Goal: Task Accomplishment & Management: Use online tool/utility

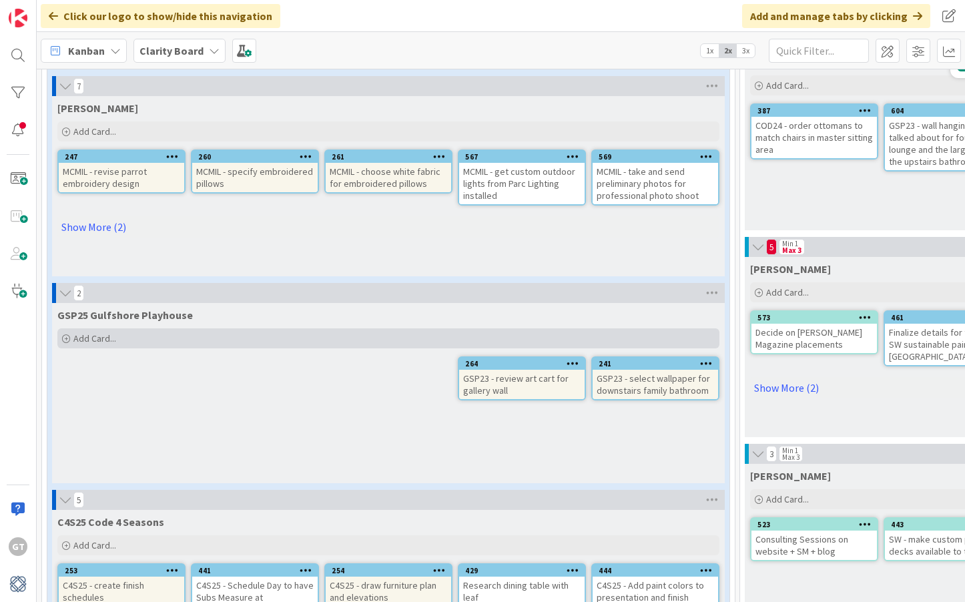
scroll to position [313, 0]
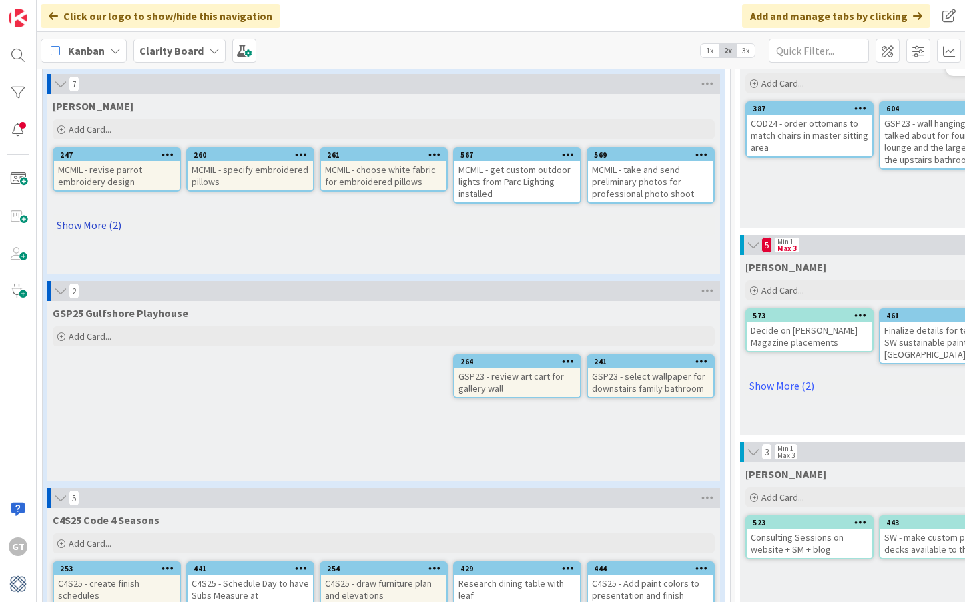
click at [96, 227] on link "Show More (2)" at bounding box center [384, 224] width 662 height 21
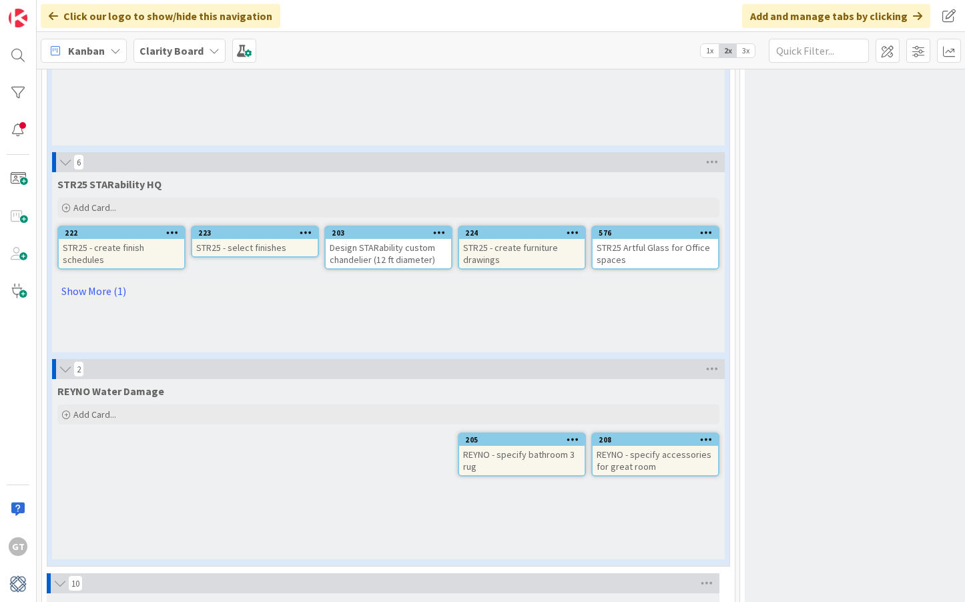
scroll to position [3160, 0]
click at [99, 288] on link "Show More (1)" at bounding box center [388, 290] width 662 height 21
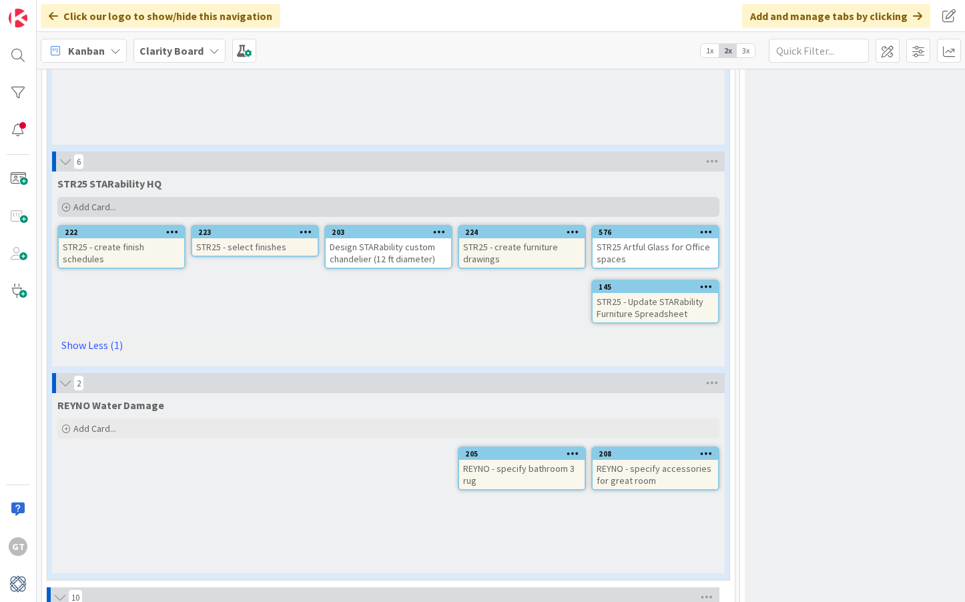
click at [94, 206] on span "Add Card..." at bounding box center [94, 207] width 43 height 12
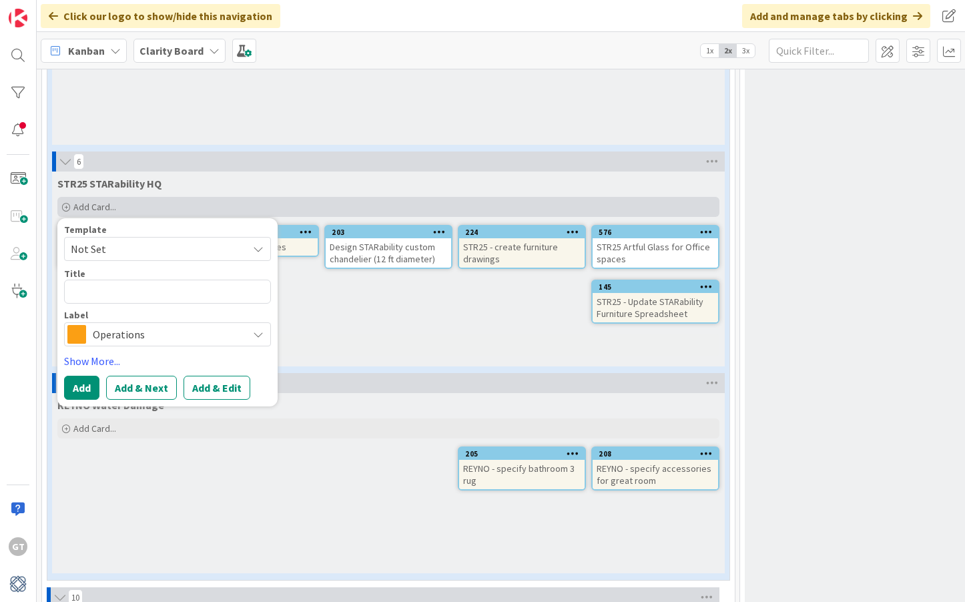
type textarea "x"
type textarea "S"
type textarea "x"
type textarea "ST"
type textarea "x"
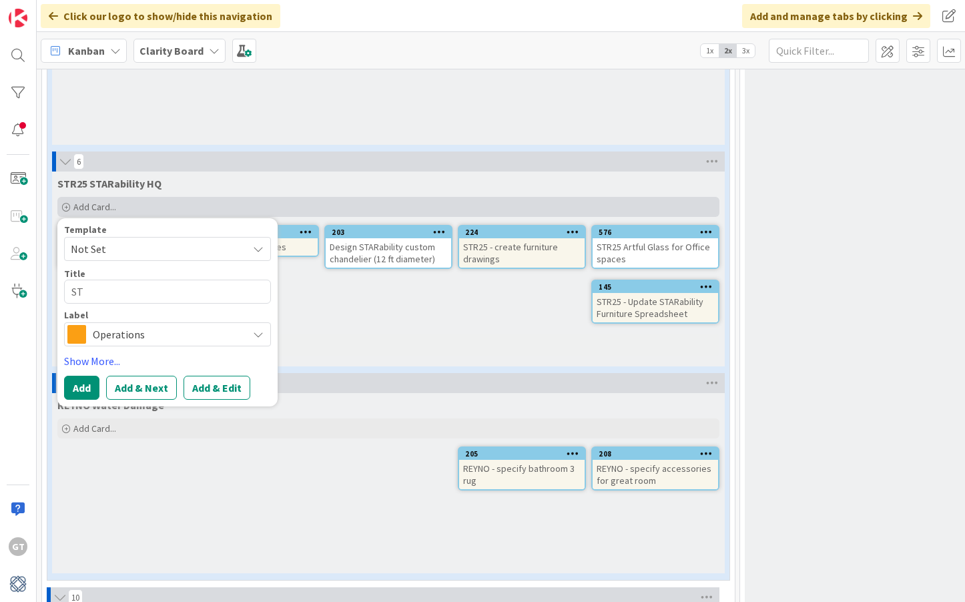
type textarea "STR"
type textarea "x"
type textarea "STR2"
type textarea "x"
type textarea "STR25"
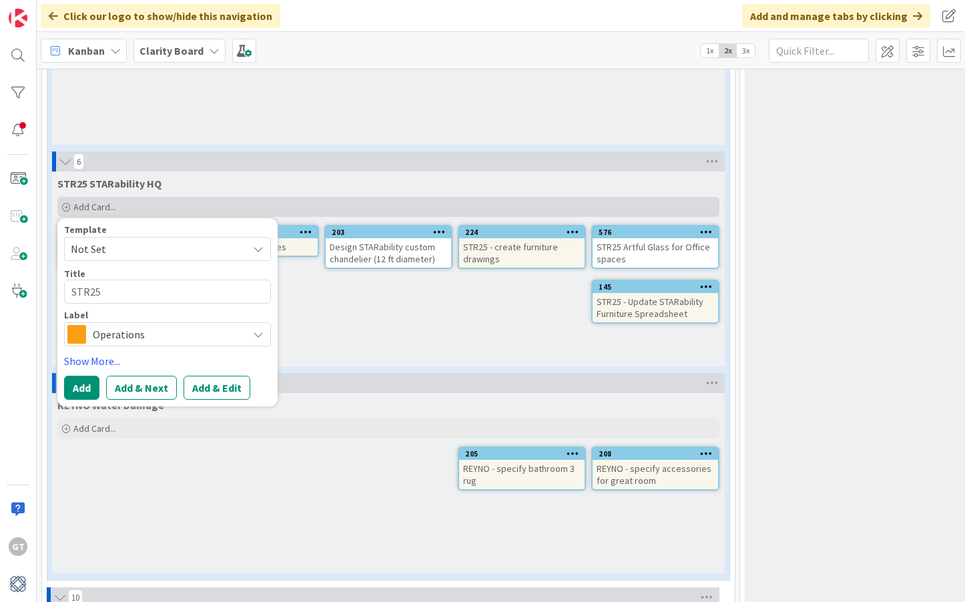
type textarea "x"
type textarea "STR25-"
type textarea "x"
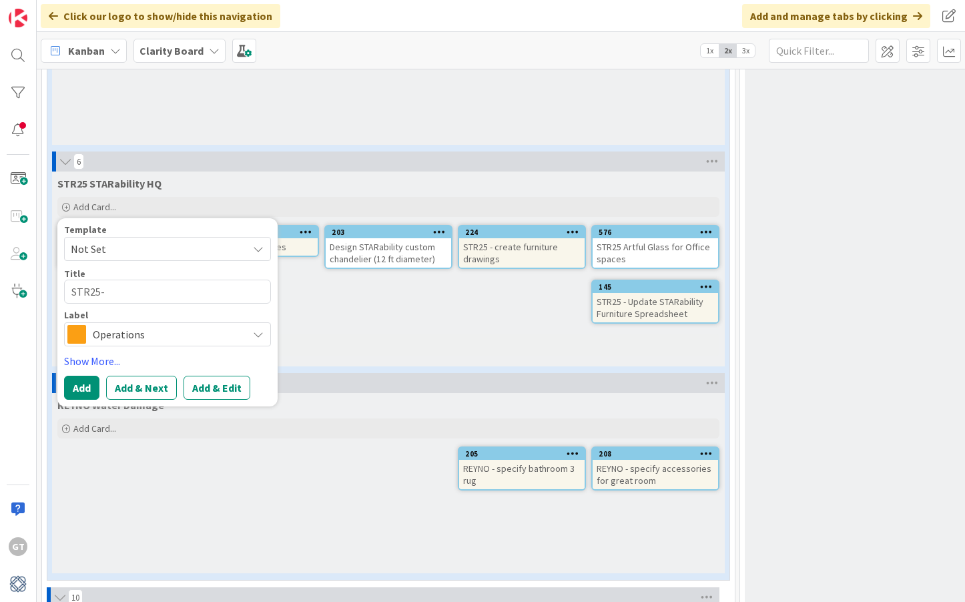
type textarea "STR25-"
click at [184, 335] on span "Operations" at bounding box center [167, 334] width 148 height 19
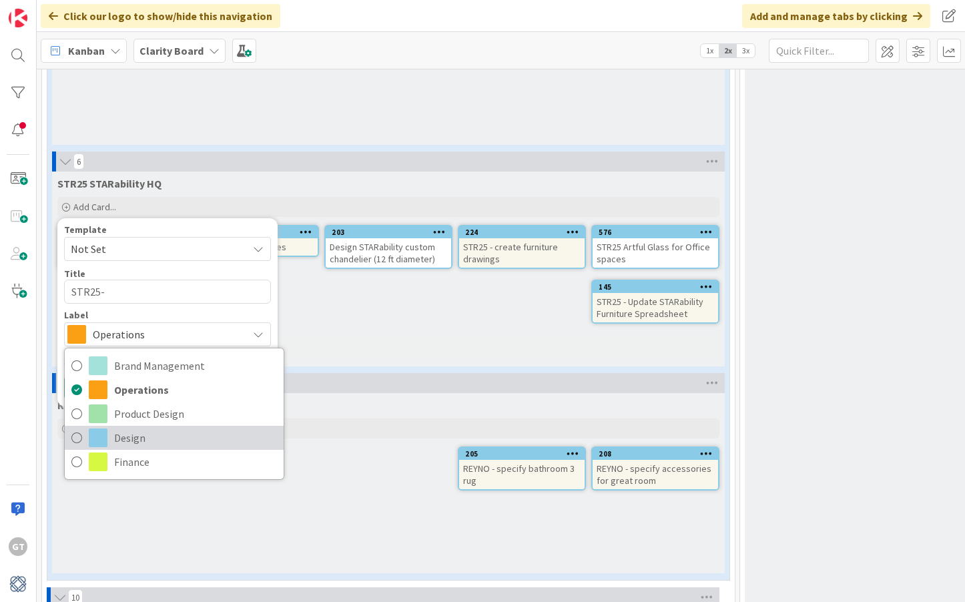
click at [79, 441] on icon at bounding box center [76, 438] width 11 height 20
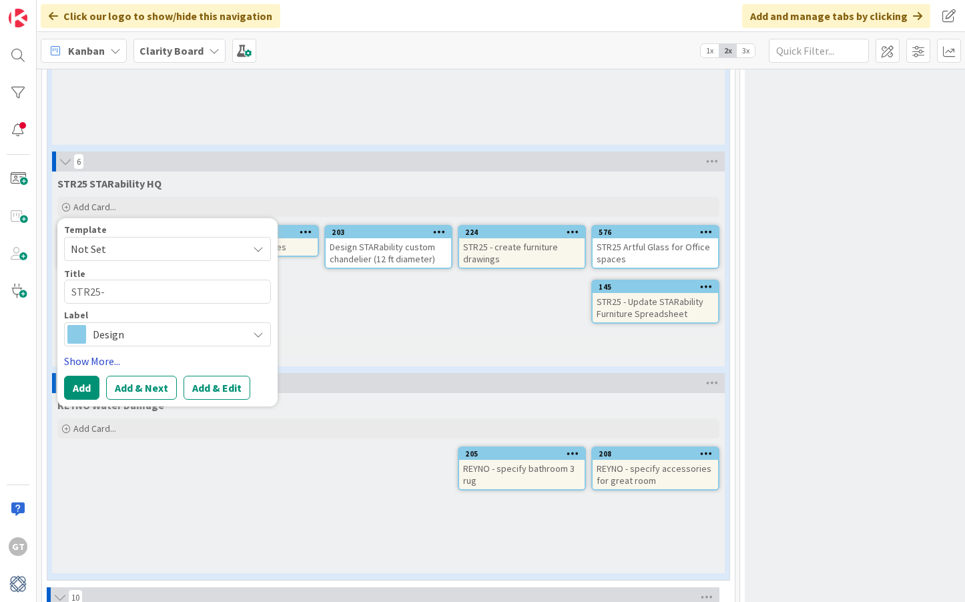
click at [90, 360] on link "Show More..." at bounding box center [167, 361] width 207 height 16
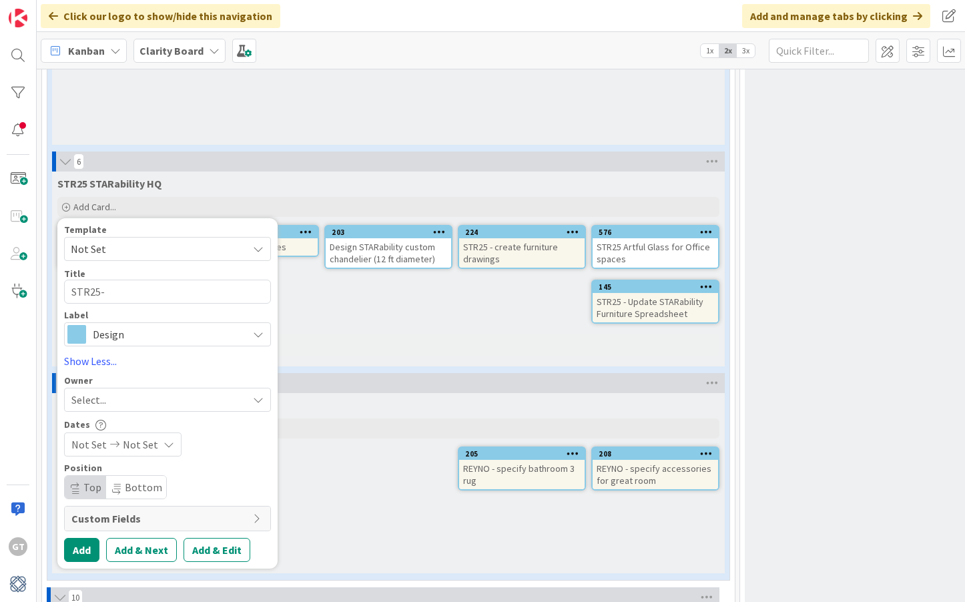
click at [117, 397] on div "Select..." at bounding box center [159, 400] width 176 height 16
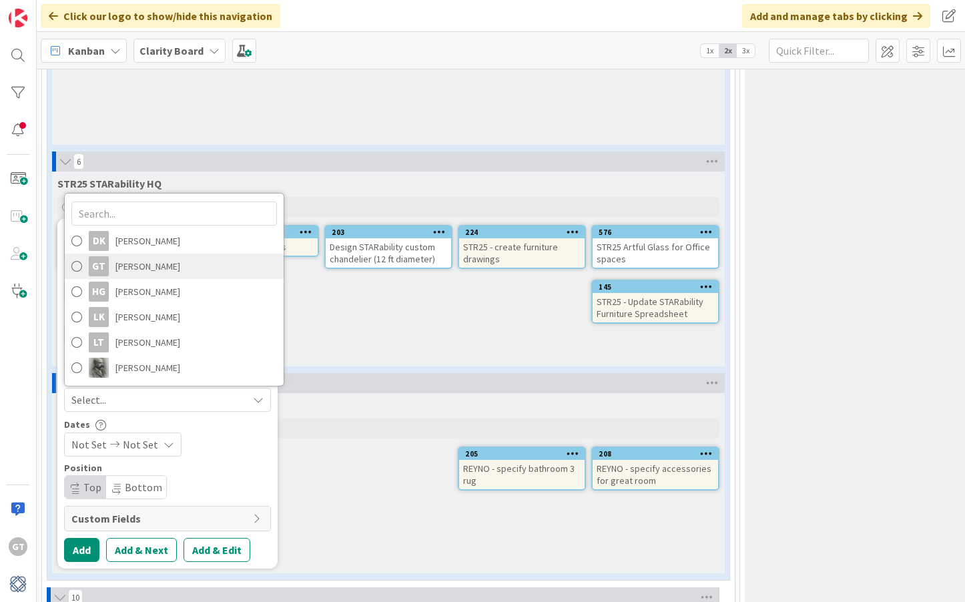
click at [75, 264] on span at bounding box center [76, 266] width 11 height 20
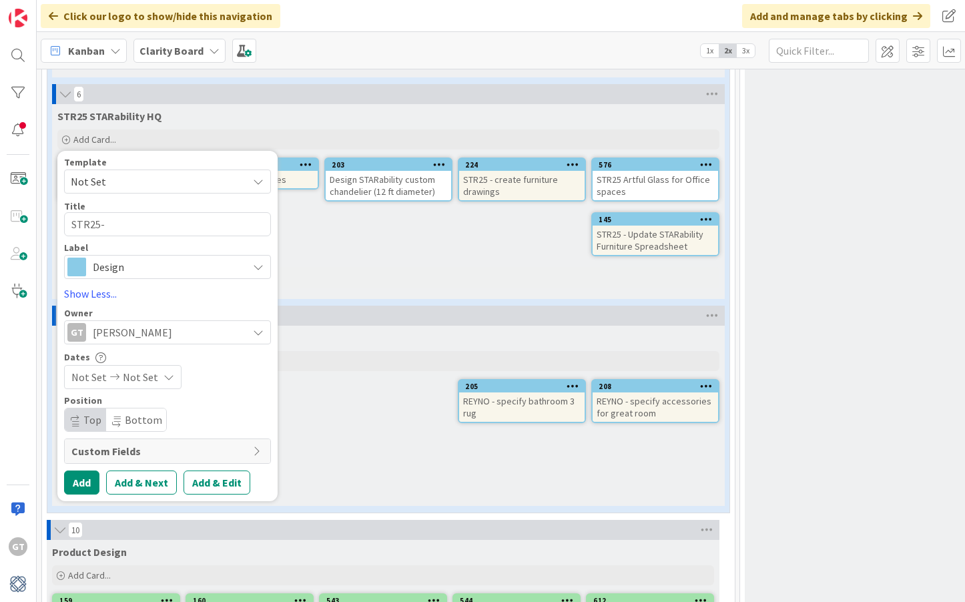
scroll to position [3232, 0]
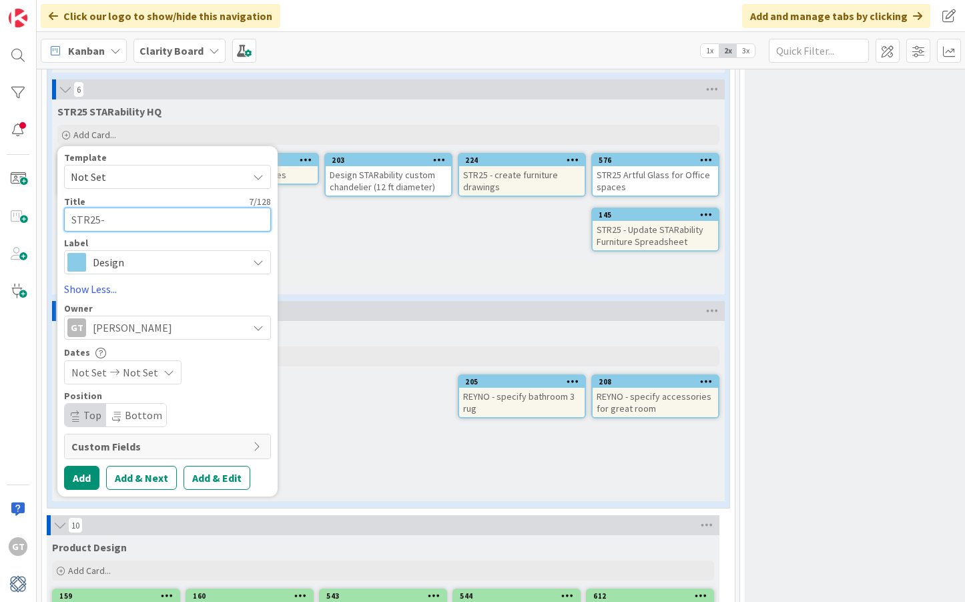
click at [125, 218] on textarea "STR25-" at bounding box center [167, 220] width 207 height 24
type textarea "x"
type textarea "STR25- L"
type textarea "x"
type textarea "STR25- [PERSON_NAME]"
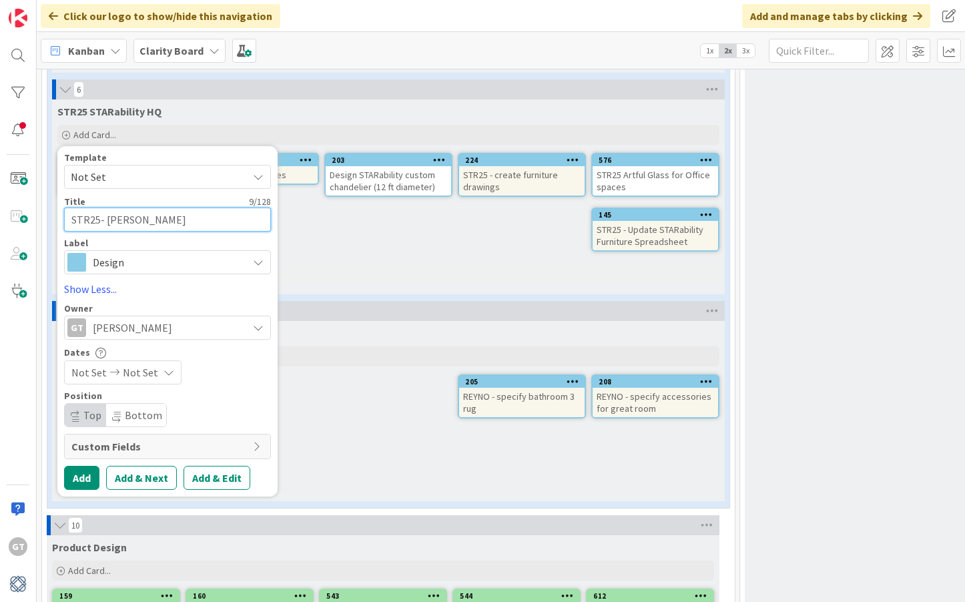
type textarea "x"
type textarea "STR25- L"
type textarea "x"
type textarea "STR25-"
type textarea "x"
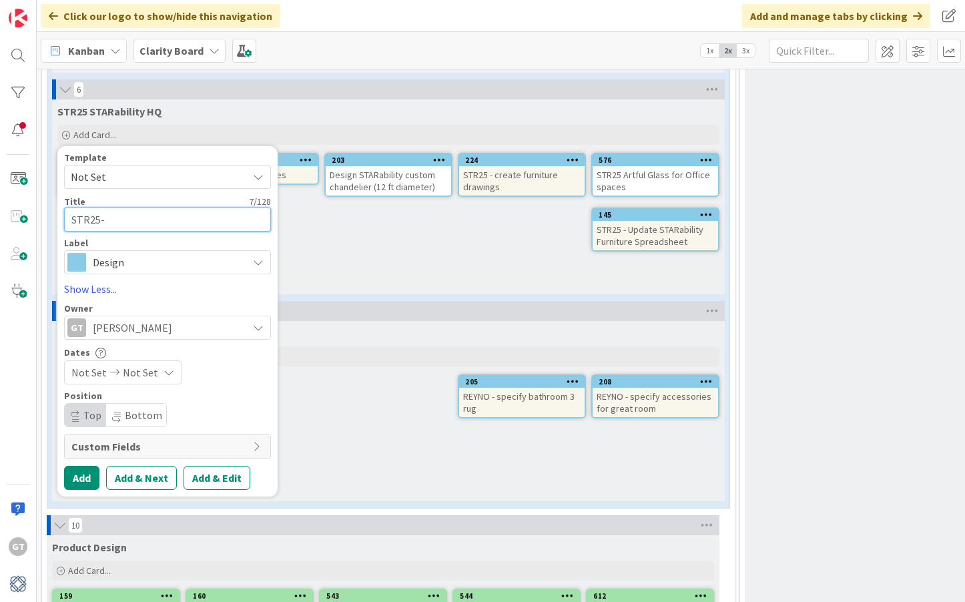
type textarea "STR25- L"
type textarea "x"
type textarea "STR25- [PERSON_NAME]"
type textarea "x"
type textarea "STR25- L"
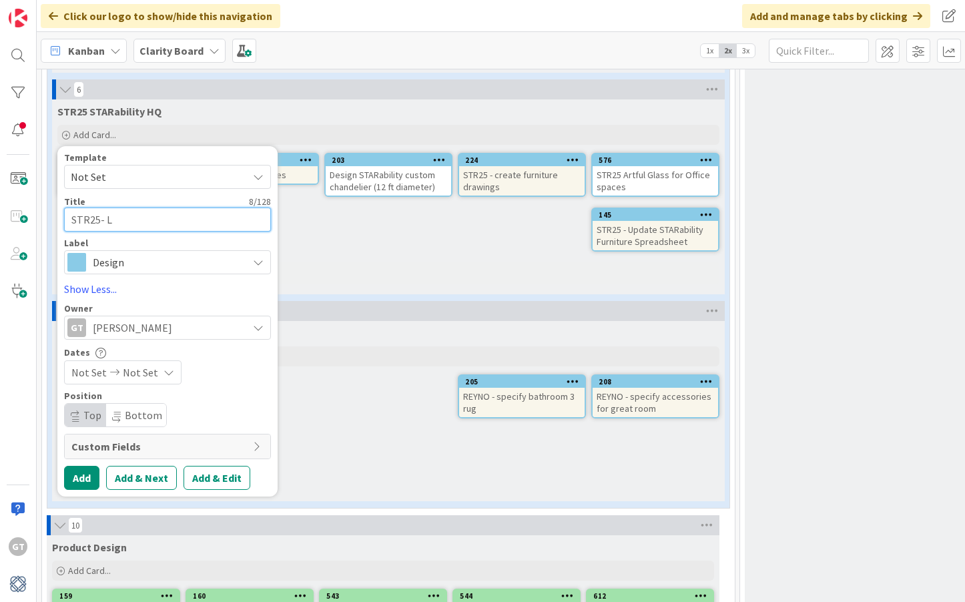
type textarea "x"
type textarea "STR25-"
type textarea "x"
type textarea "STR25- D"
type textarea "x"
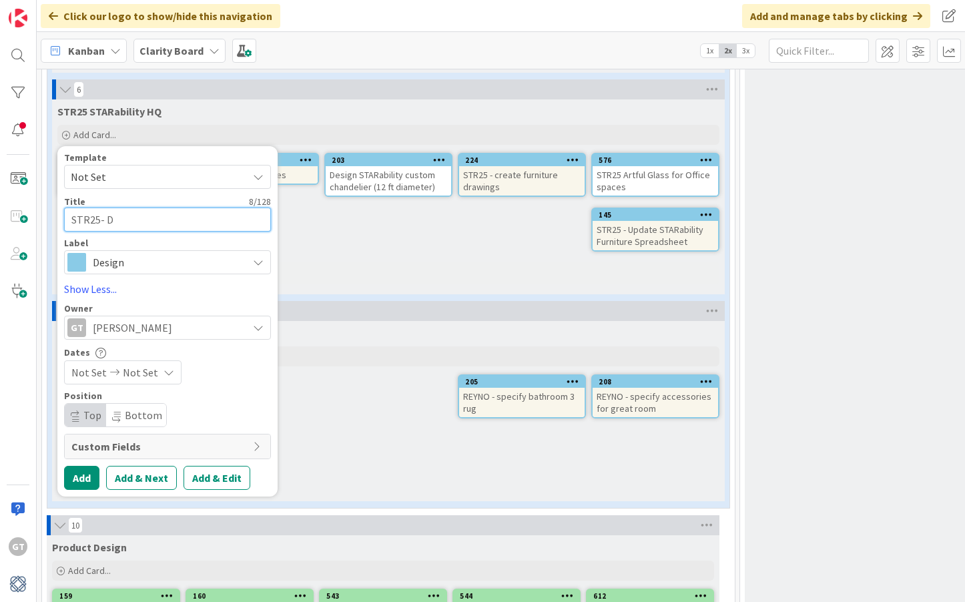
type textarea "STR25- De"
type textarea "x"
type textarea "STR25- Dec"
type textarea "x"
type textarea "STR25- Deco"
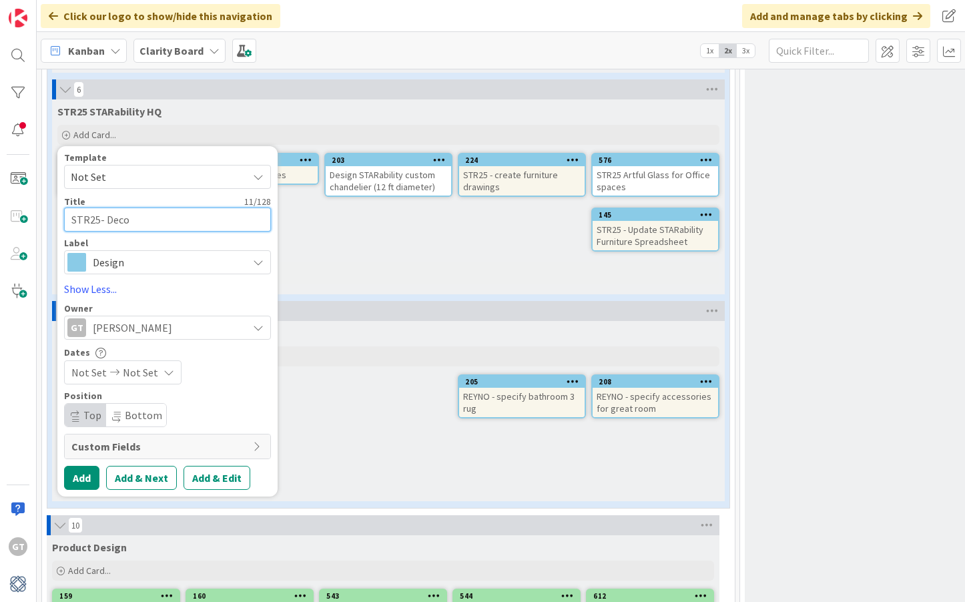
type textarea "x"
type textarea "STR25- Decor"
type textarea "x"
type textarea "STR25- Decora"
type textarea "x"
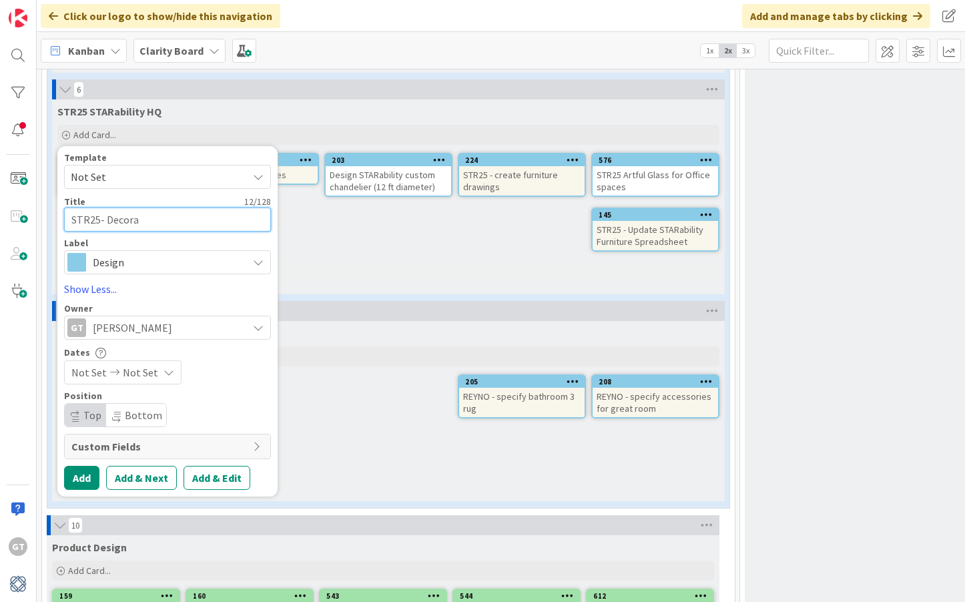
type textarea "STR25- Decorat"
type textarea "x"
type textarea "STR25- Decorati"
type textarea "x"
type textarea "STR25- Decorat"
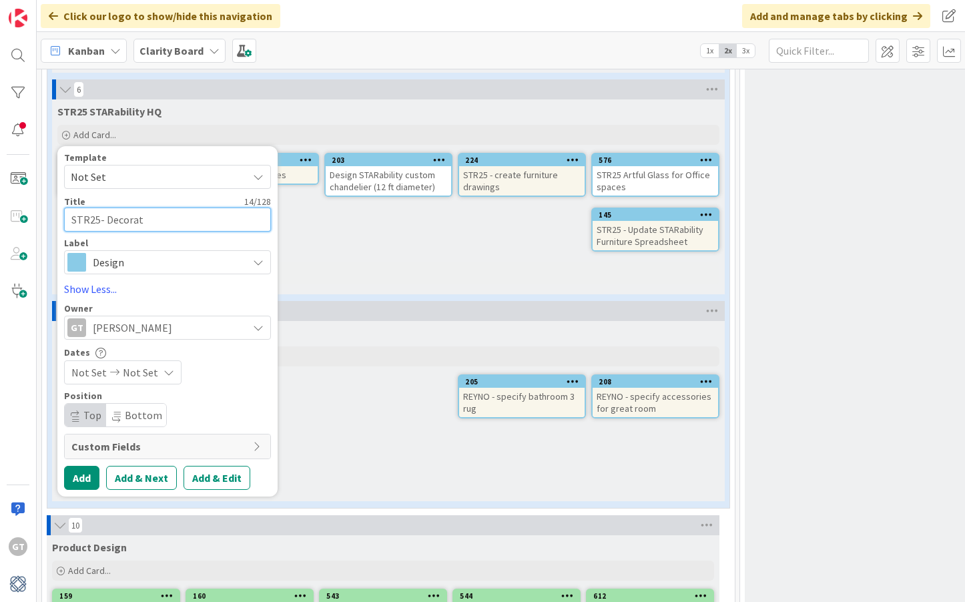
type textarea "x"
type textarea "STR25- Decora"
type textarea "x"
type textarea "STR25- Decor"
type textarea "x"
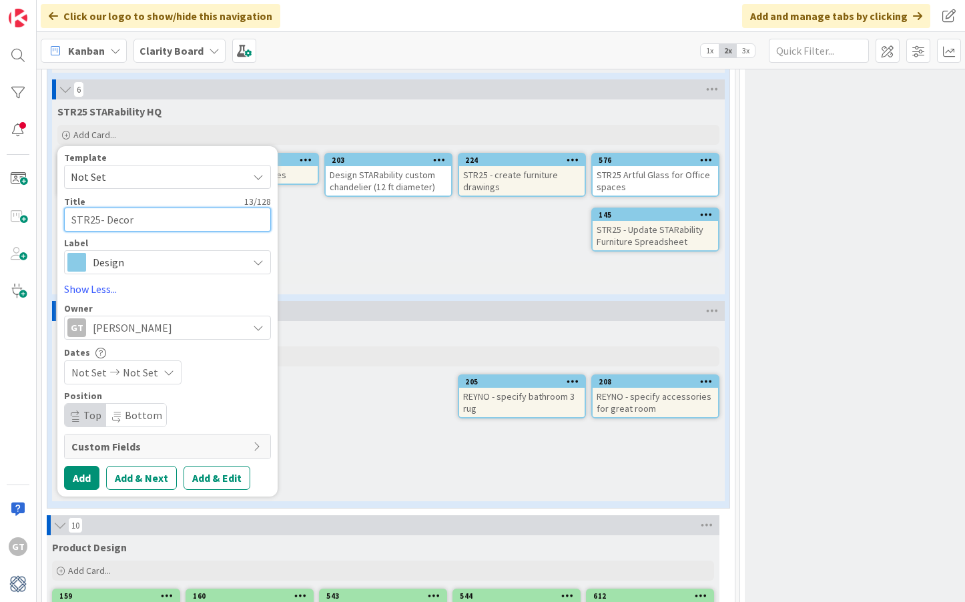
type textarea "STR25- Deco"
type textarea "x"
type textarea "STR25- Dec"
type textarea "x"
type textarea "STR25- De"
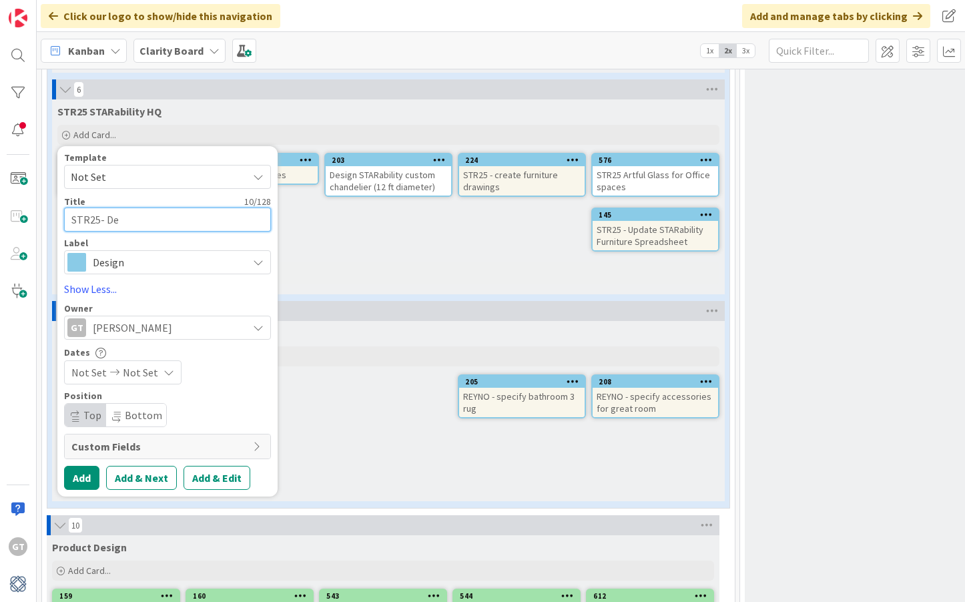
type textarea "x"
type textarea "STR25- D"
type textarea "x"
type textarea "STR25-"
type textarea "x"
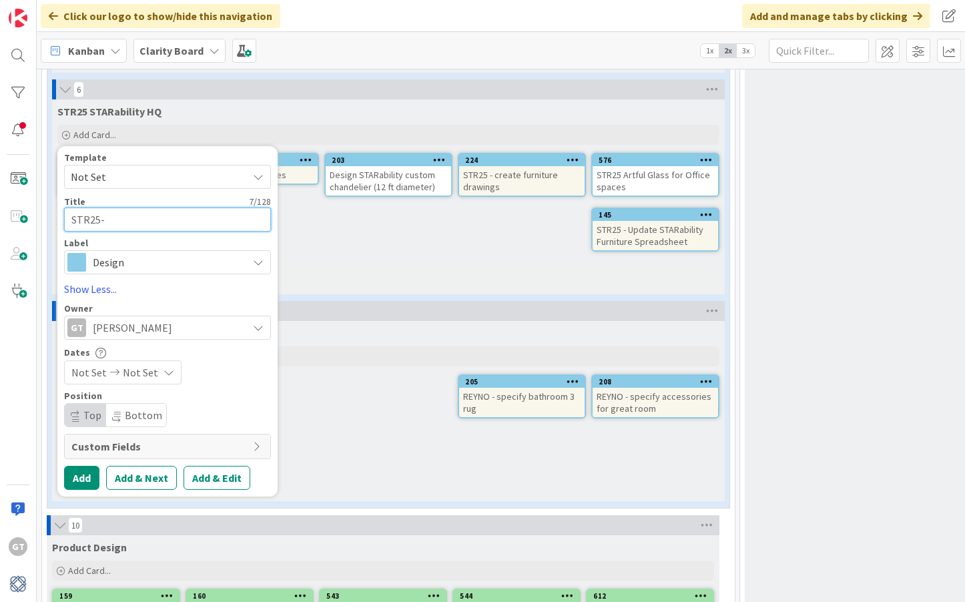
type textarea "STR25- S"
type textarea "x"
type textarea "STR25- Sp"
type textarea "x"
type textarea "STR25- Spe"
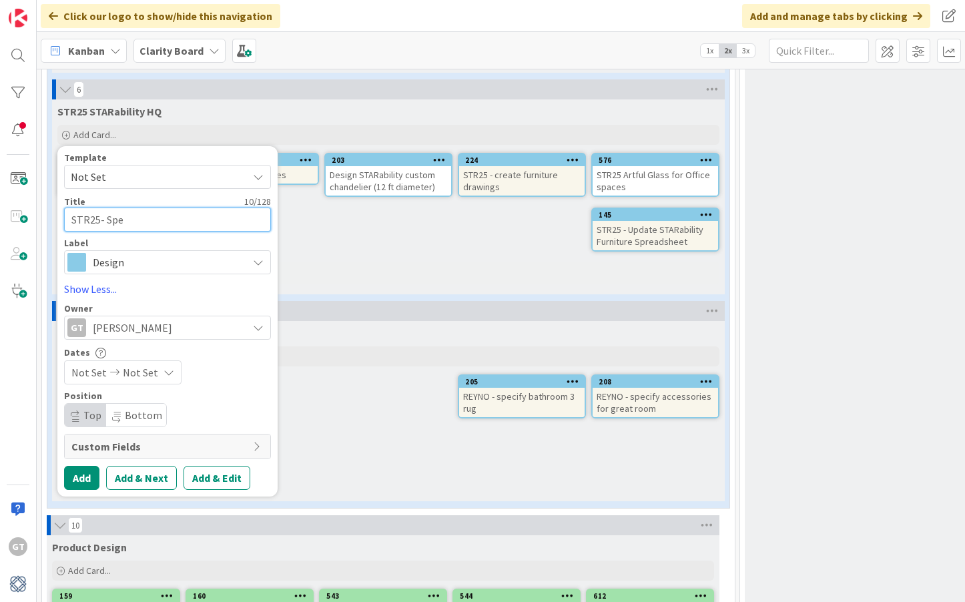
type textarea "x"
type textarea "STR25- Spei"
type textarea "x"
type textarea "STR25- Spe"
type textarea "x"
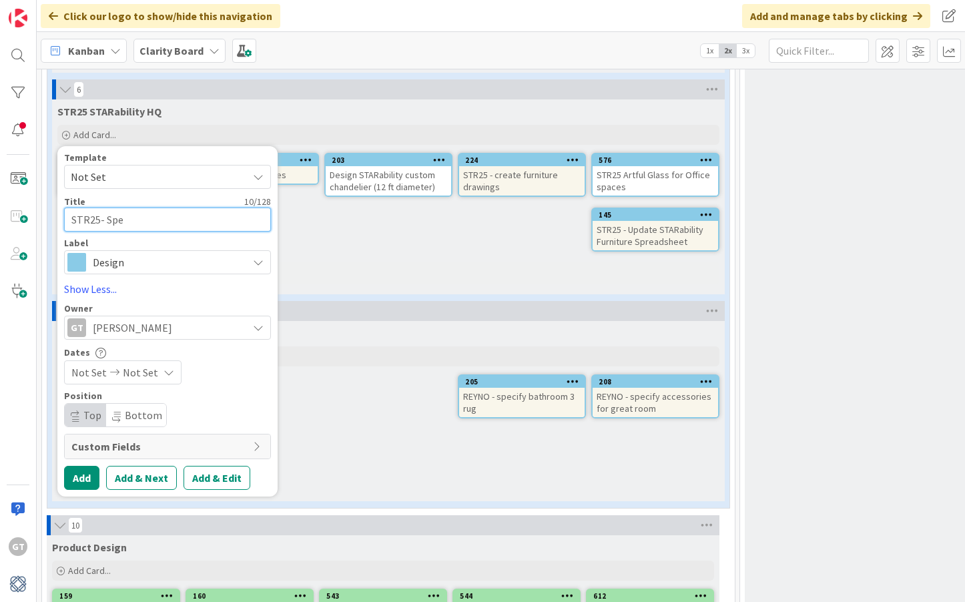
type textarea "STR25- Spec"
type textarea "x"
type textarea "STR25- Speci"
type textarea "x"
type textarea "STR25- Specif"
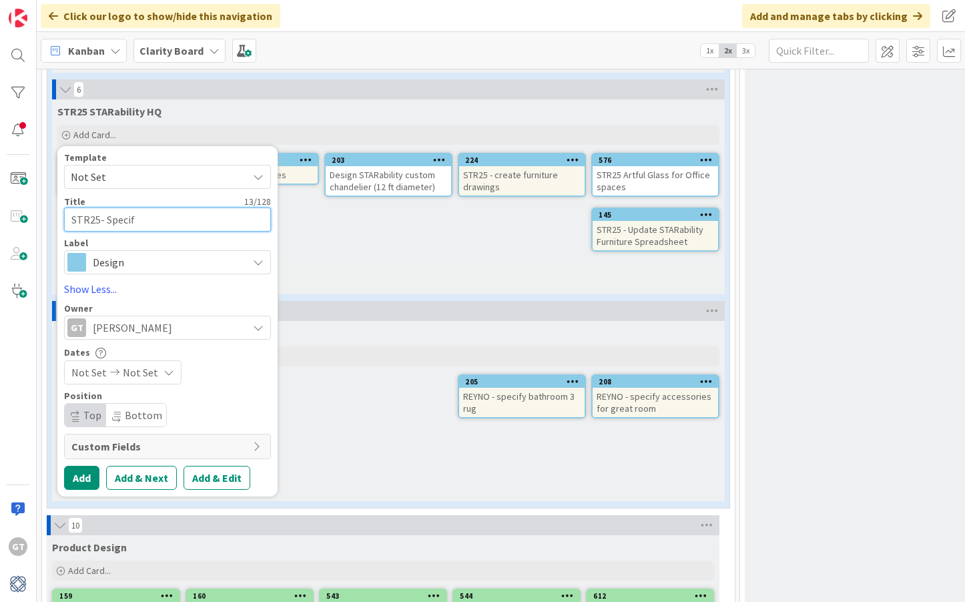
type textarea "x"
type textarea "STR25- Specify"
type textarea "x"
type textarea "STR25- Specify"
type textarea "x"
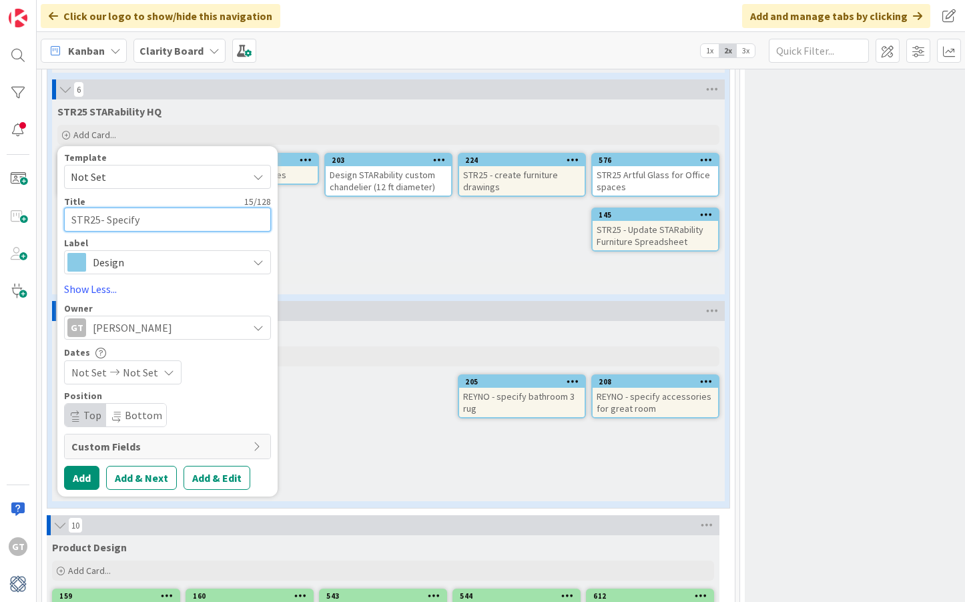
type textarea "STR25- Specify D"
type textarea "x"
type textarea "STR25- Specify De"
type textarea "x"
type textarea "STR25- Specify Deo"
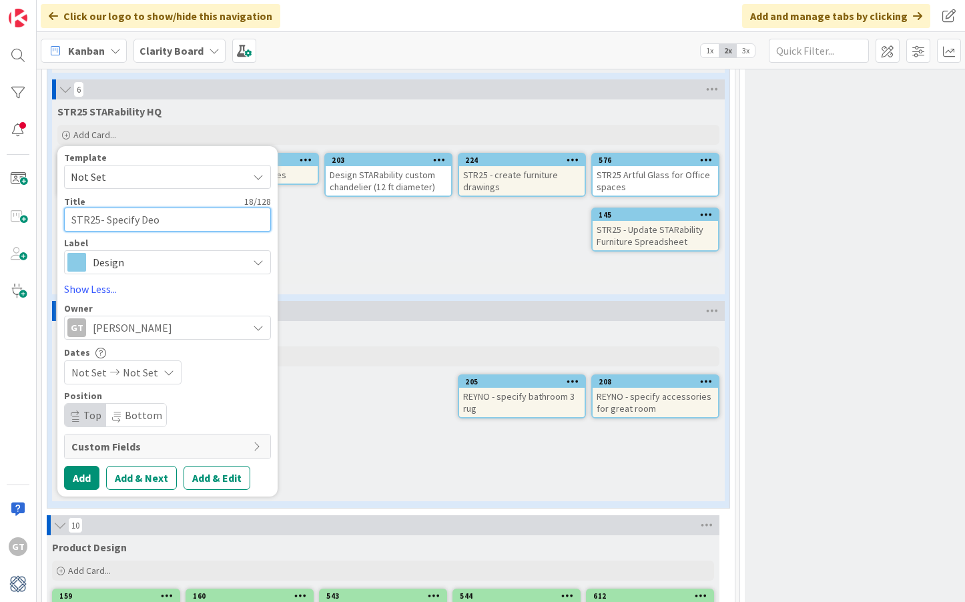
type textarea "x"
type textarea "STR25- Specify De"
type textarea "x"
type textarea "STR25- Specify Dev"
type textarea "x"
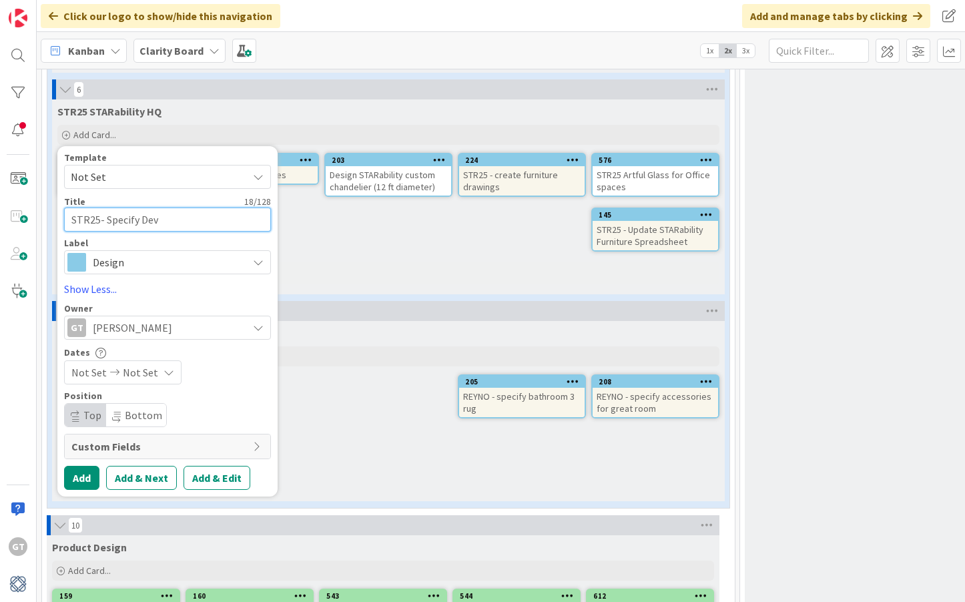
type textarea "STR25- Specify Devp"
type textarea "x"
type textarea "STR25- Specify Devpr"
type textarea "x"
type textarea "STR25- Specify Devp"
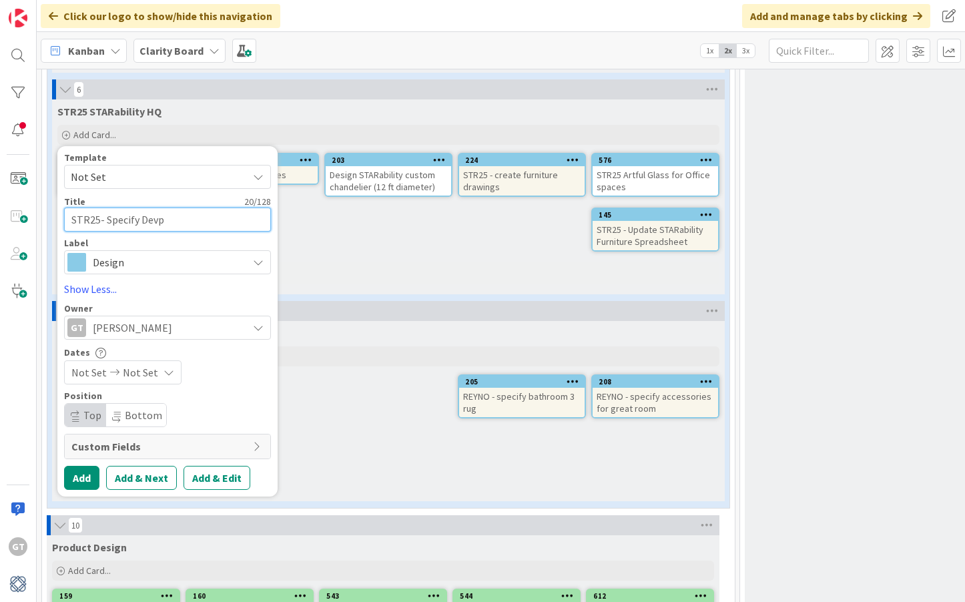
type textarea "x"
type textarea "STR25- Specify Dev"
type textarea "x"
type textarea "STR25- Specify De"
type textarea "x"
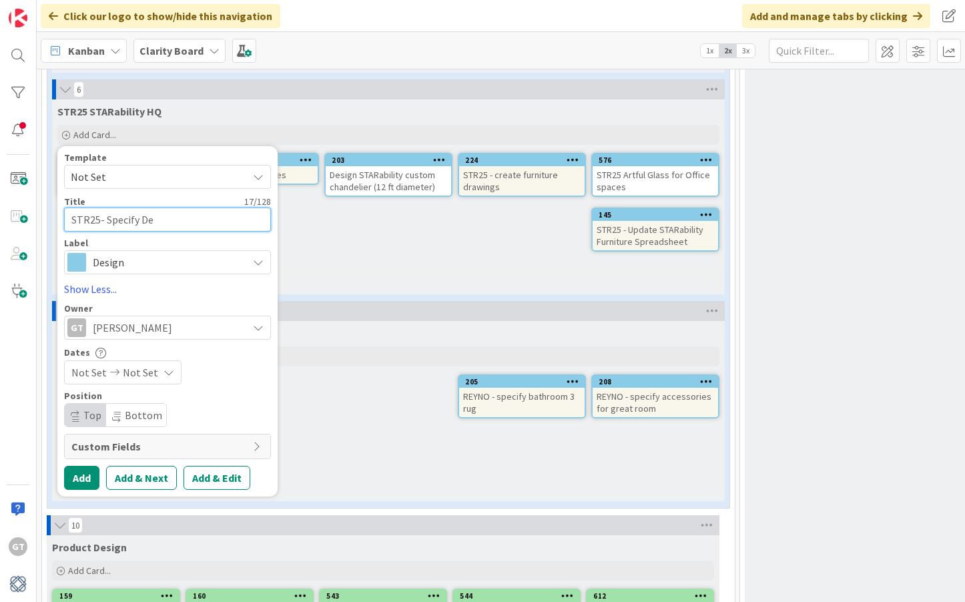
type textarea "STR25- Specify Dec"
type textarea "x"
type textarea "STR25- Specify Deco"
type textarea "x"
type textarea "STR25- Specify Decor"
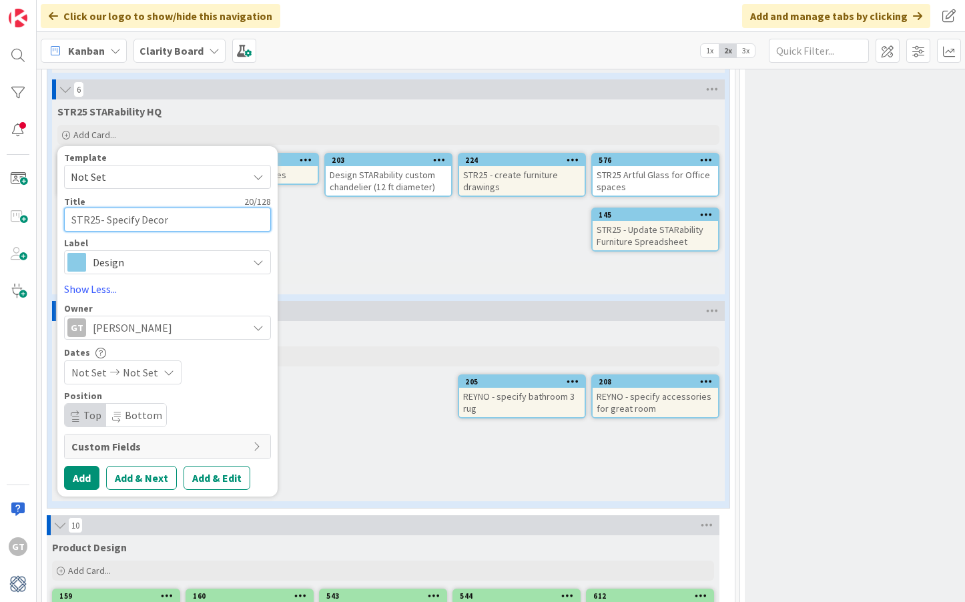
type textarea "x"
type textarea "STR25- Specify Decora"
type textarea "x"
type textarea "STR25- Specify Decorai"
type textarea "x"
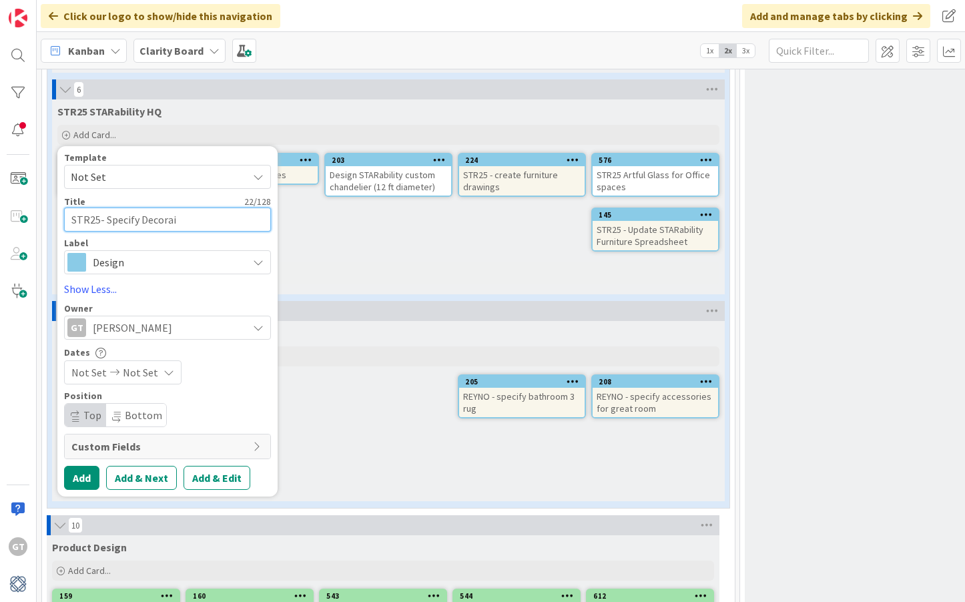
type textarea "STR25- Specify Decora"
type textarea "x"
type textarea "STR25- Specify Decorat"
type textarea "x"
type textarea "STR25- Specify Decorati"
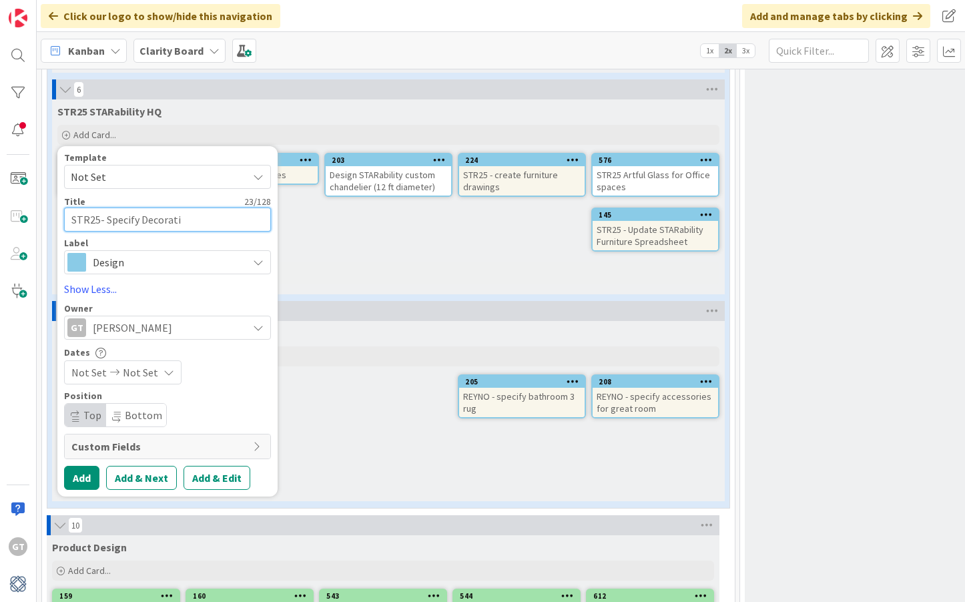
type textarea "x"
type textarea "STR25- Specify Decorativ"
type textarea "x"
type textarea "STR25- Specify Decorative"
type textarea "x"
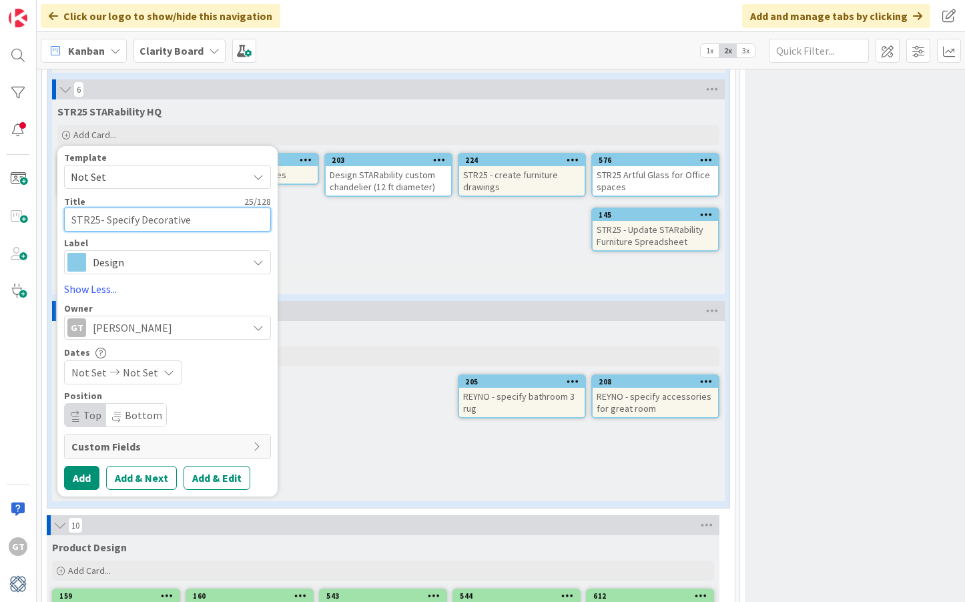
type textarea "STR25- Specify Decorative"
type textarea "x"
type textarea "STR25- Specify Decorative L"
type textarea "x"
type textarea "STR25- Specify Decorative Li"
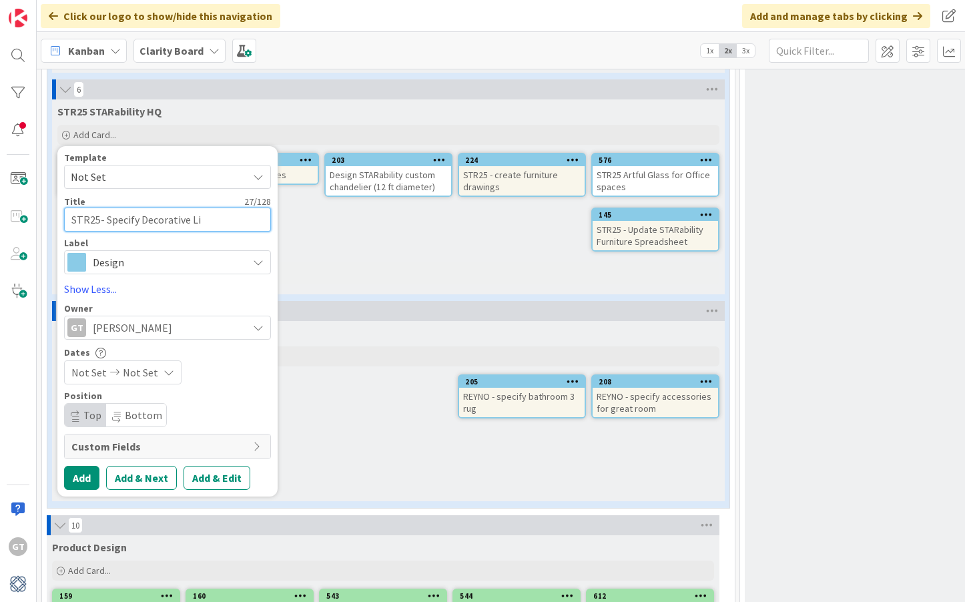
type textarea "x"
type textarea "STR25- Specify Decorative Lig"
type textarea "x"
type textarea "STR25- Specify Decorative Ligh"
type textarea "x"
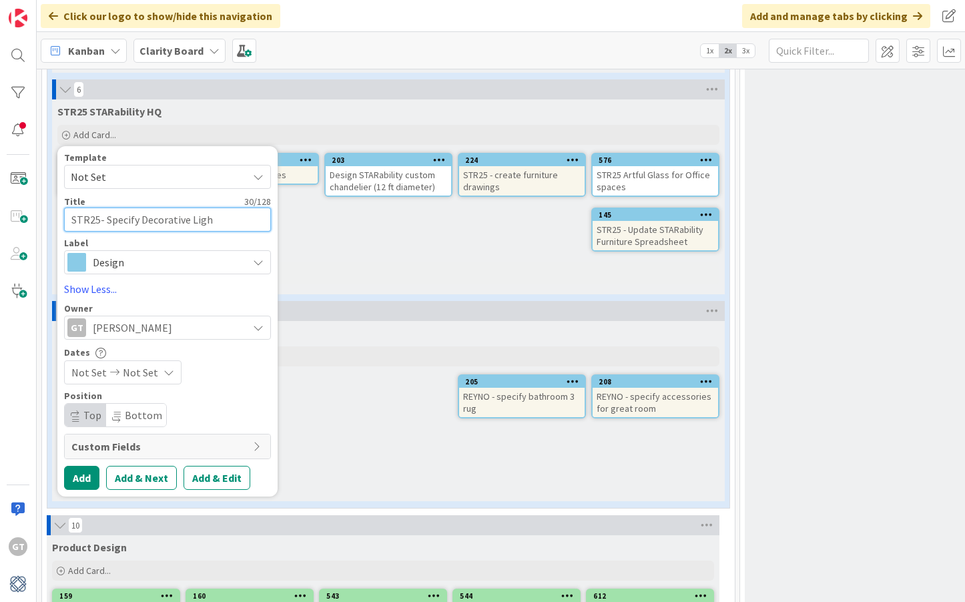
type textarea "STR25- Specify Decorative Light"
type textarea "x"
type textarea "STR25- Specify Decorative Lighti"
type textarea "x"
type textarea "STR25- Specify Decorative Lightin"
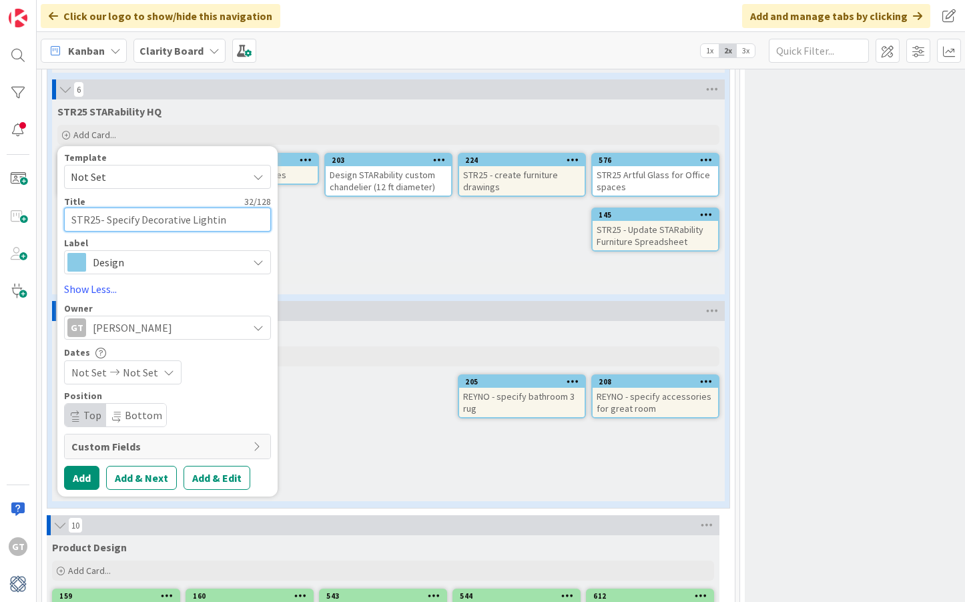
type textarea "x"
type textarea "STR25- Specify Decorative Lighting"
type textarea "x"
type textarea "STR25- Specify Decorative Lighting"
type textarea "x"
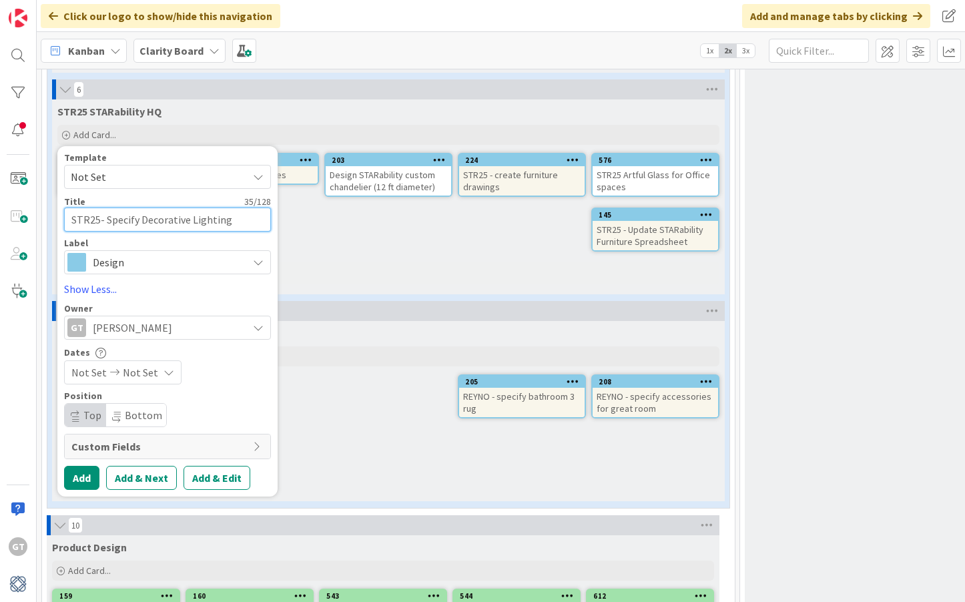
type textarea "STR25- Specify Decorative Lighting P"
type textarea "x"
type textarea "STR25- Specify Decorative Lighting Pa"
type textarea "x"
type textarea "STR25- Specify Decorative Lighting Pac"
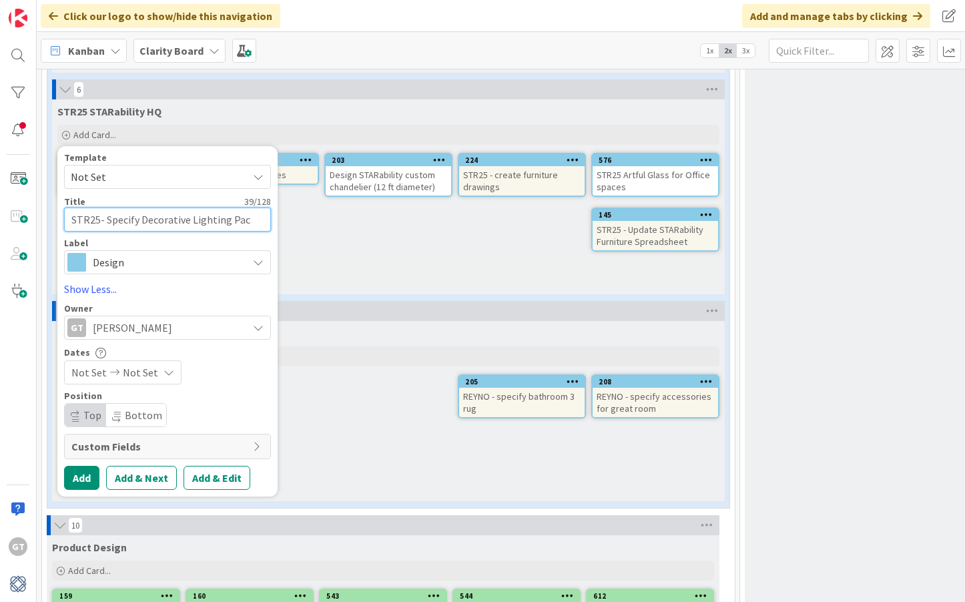
type textarea "x"
type textarea "STR25- Specify Decorative Lighting Pack"
type textarea "x"
type textarea "STR25- Specify Decorative Lighting Packa"
type textarea "x"
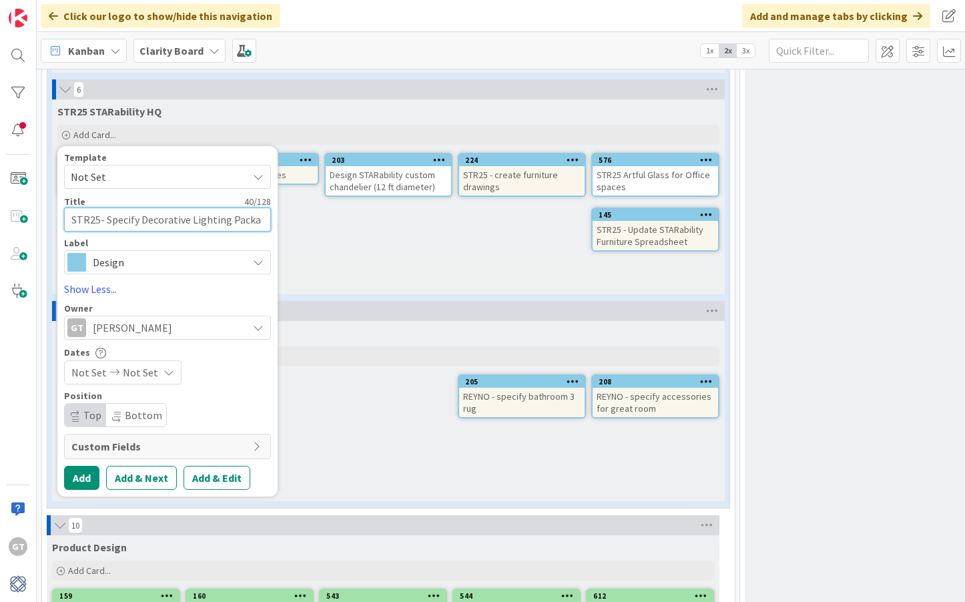
type textarea "STR25- Specify Decorative Lighting Packag"
type textarea "x"
type textarea "STR25- Specify Decorative Lighting Package"
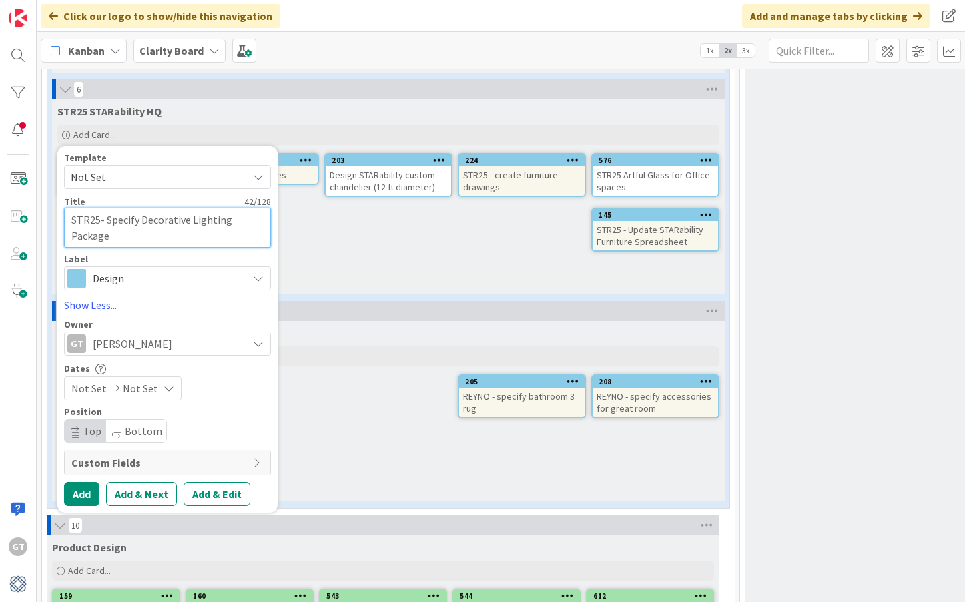
type textarea "x"
type textarea "STR25- Specify Decorative Lighting Package"
click at [74, 499] on button "Add" at bounding box center [81, 494] width 35 height 24
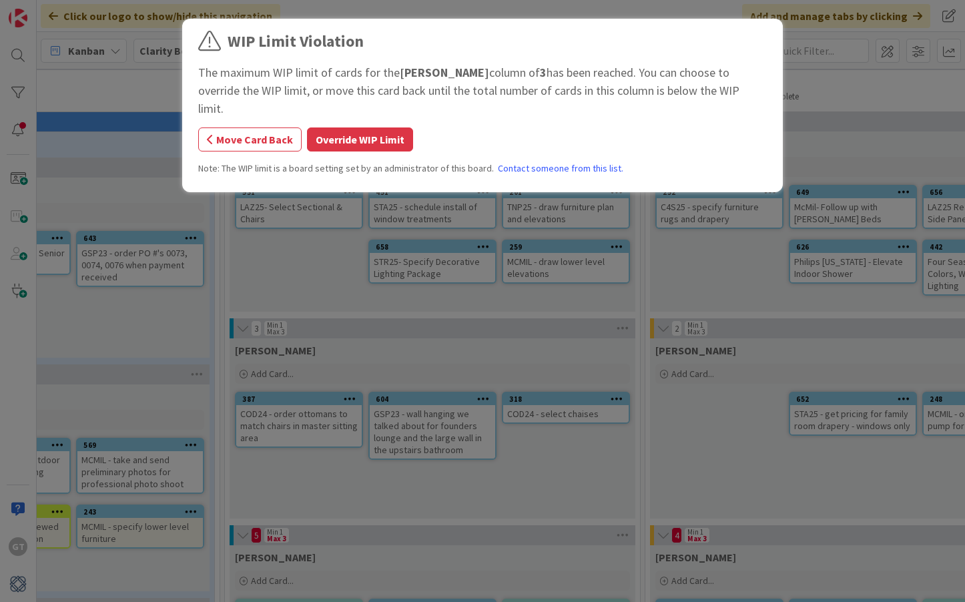
scroll to position [22, 514]
click at [392, 128] on button "Override WIP Limit" at bounding box center [360, 140] width 106 height 24
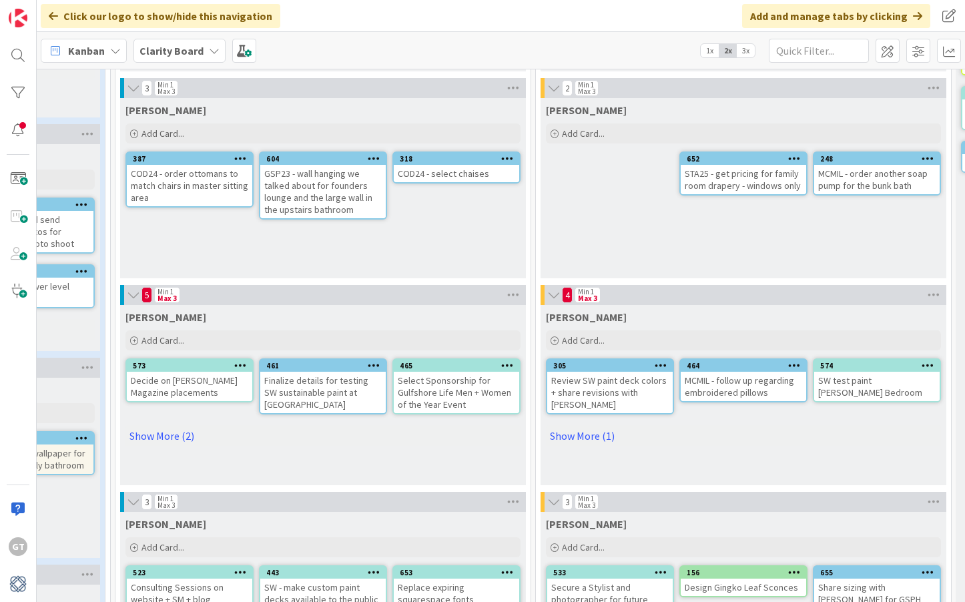
scroll to position [264, 625]
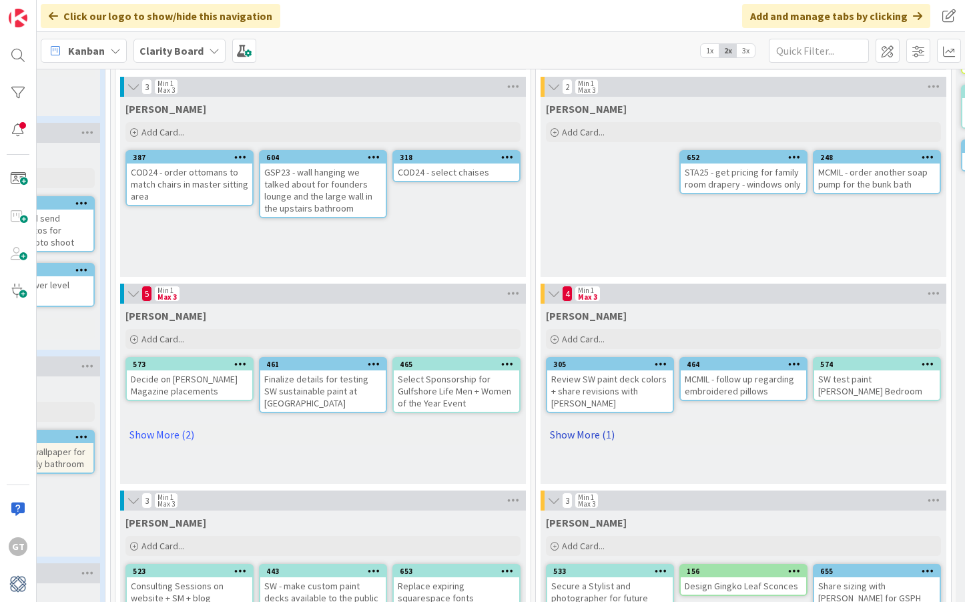
click at [579, 425] on link "Show More (1)" at bounding box center [743, 434] width 395 height 21
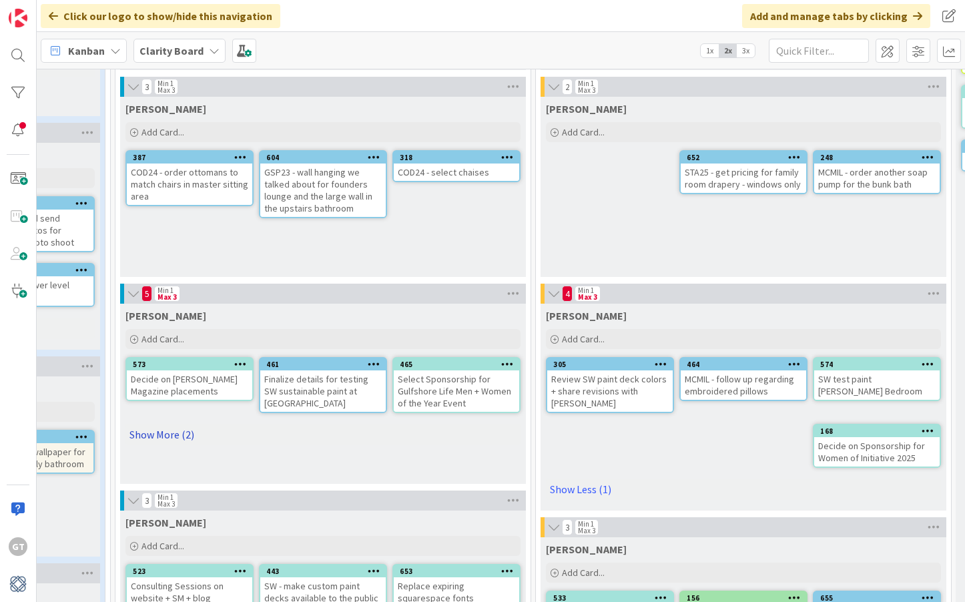
click at [154, 437] on link "Show More (2)" at bounding box center [323, 434] width 395 height 21
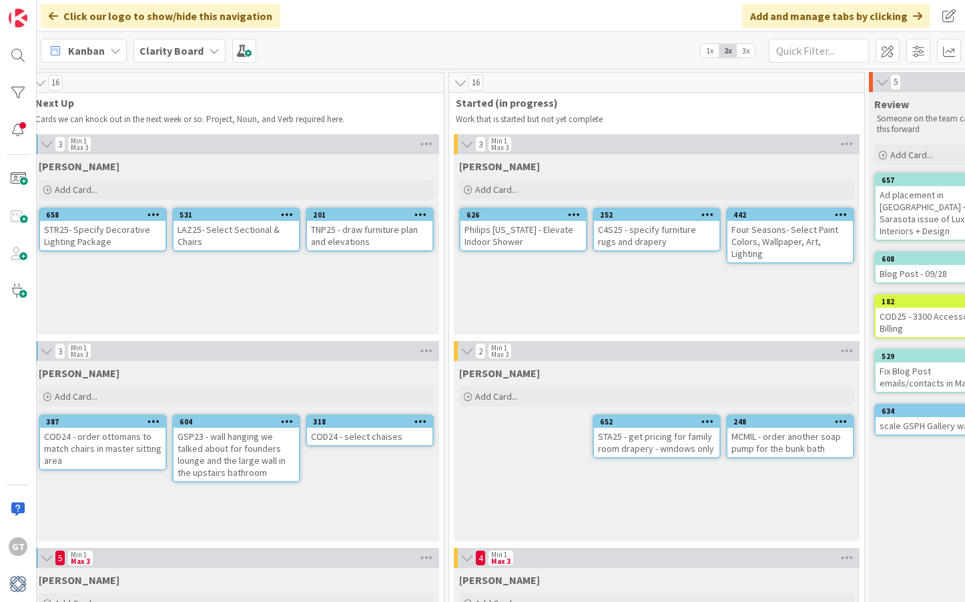
scroll to position [0, 0]
